Goal: Task Accomplishment & Management: Use online tool/utility

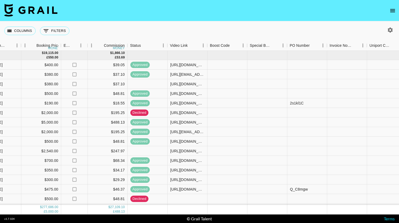
scroll to position [0, 355]
click at [296, 85] on div at bounding box center [307, 84] width 40 height 10
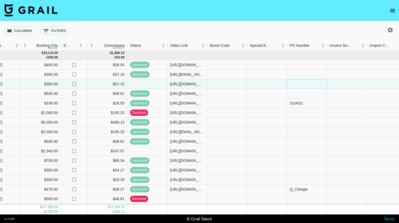
click at [296, 85] on div at bounding box center [307, 84] width 40 height 10
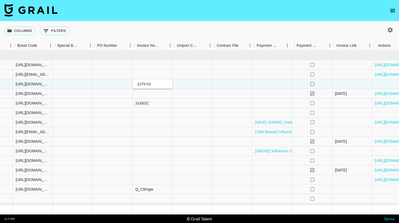
scroll to position [0, 548]
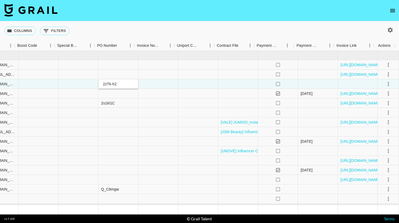
type input "2zTk-h2"
click at [385, 83] on icon "select merge strategy" at bounding box center [388, 84] width 6 height 6
click at [377, 134] on div "Approve" at bounding box center [377, 134] width 16 height 6
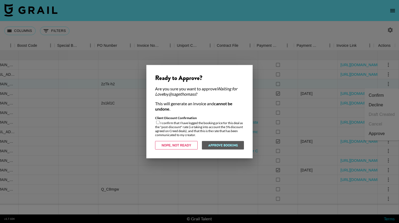
click at [158, 122] on input "checkbox" at bounding box center [157, 122] width 3 height 3
checkbox input "true"
click at [233, 147] on button "Approve Booking" at bounding box center [223, 145] width 42 height 9
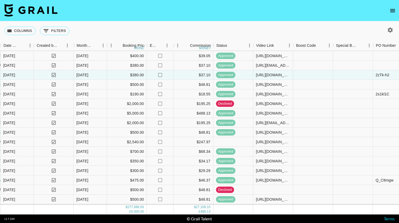
scroll to position [9, 270]
click at [270, 75] on div "[URL][DOMAIN_NAME]" at bounding box center [273, 74] width 34 height 5
